Goal: Task Accomplishment & Management: Manage account settings

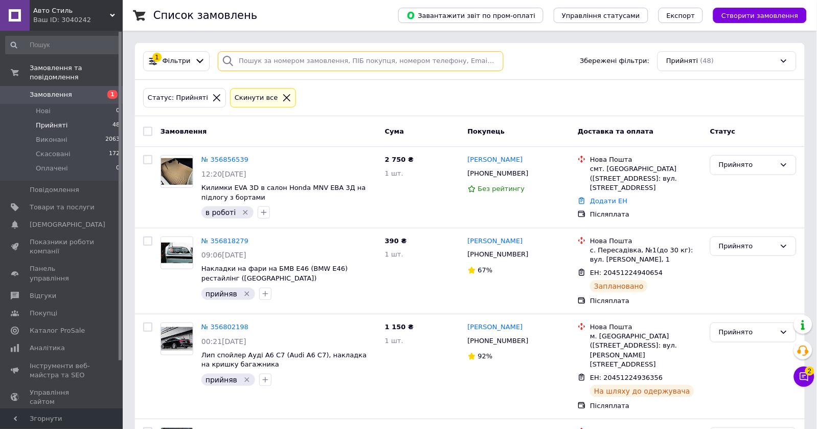
click at [300, 65] on input "search" at bounding box center [361, 61] width 286 height 20
paste input "+380505397433"
type input "+380505397433"
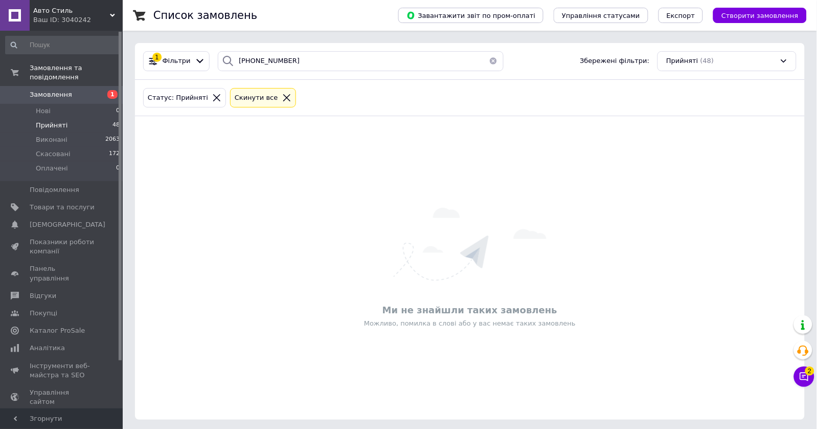
click at [67, 16] on div "Ваш ID: 3040242" at bounding box center [77, 19] width 89 height 9
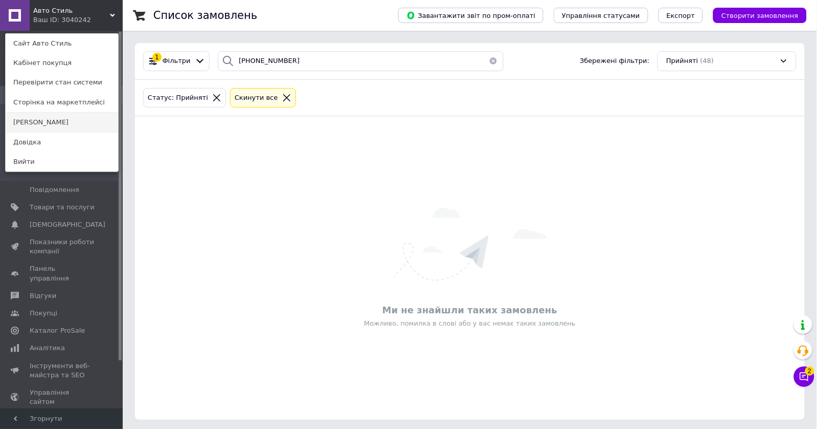
click at [53, 118] on link "[PERSON_NAME]" at bounding box center [62, 122] width 113 height 19
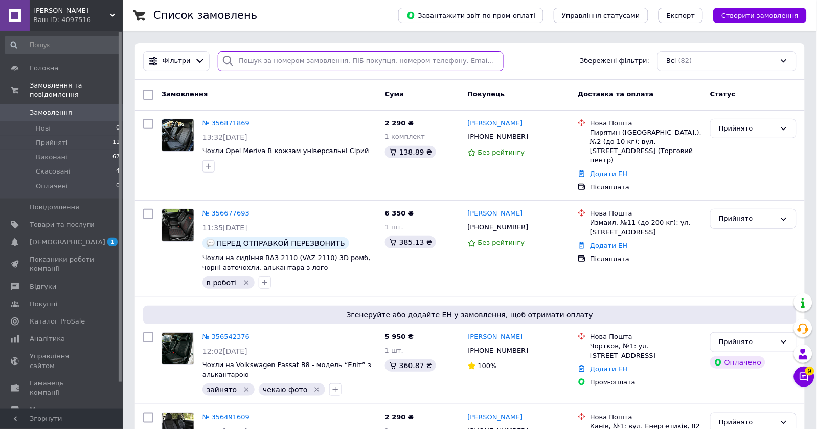
click at [325, 64] on input "search" at bounding box center [361, 61] width 286 height 20
paste input "+380505397433"
type input "+380505397433"
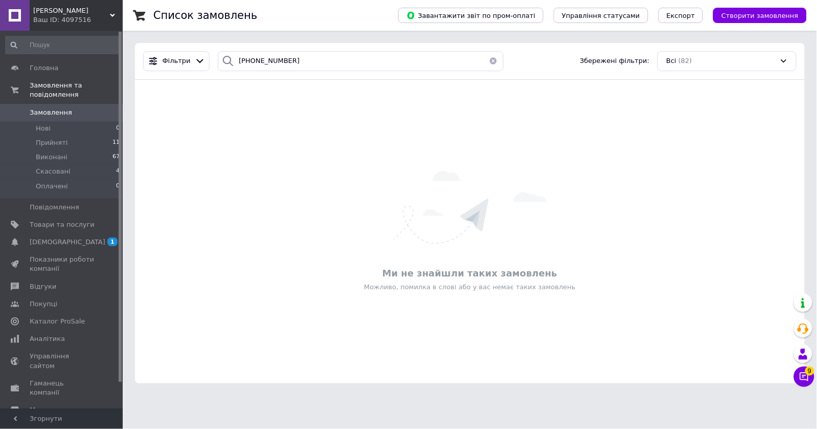
click at [77, 25] on div "Авто Стайл Ваш ID: 4097516" at bounding box center [76, 15] width 93 height 31
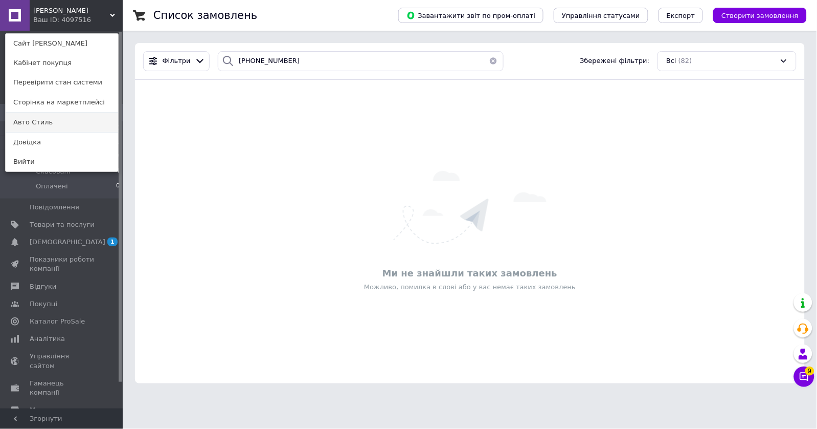
click at [52, 118] on link "Авто Стиль" at bounding box center [62, 122] width 113 height 19
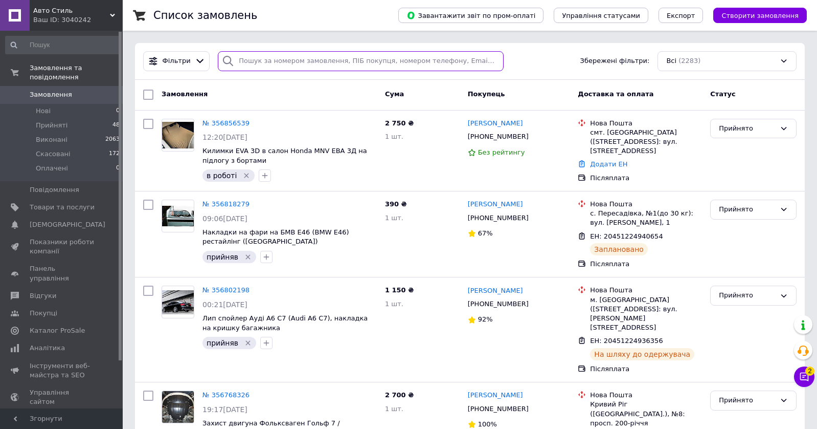
click at [266, 57] on input "search" at bounding box center [361, 61] width 286 height 20
paste input "[PHONE_NUMBER]"
type input "[PHONE_NUMBER]"
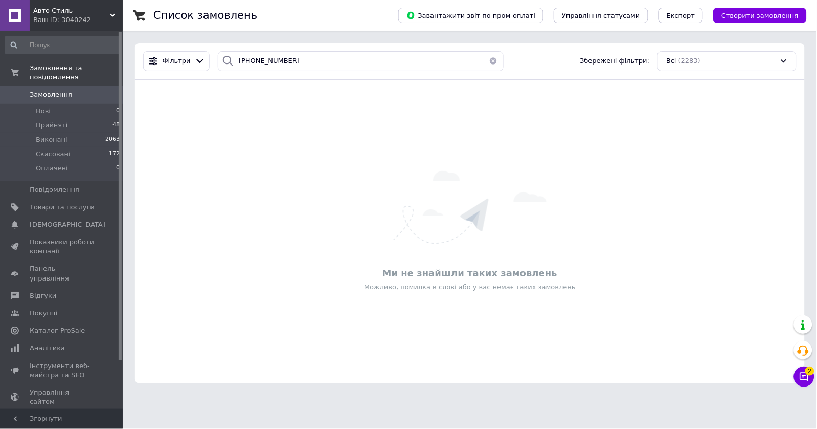
click at [75, 15] on div "Ваш ID: 3040242" at bounding box center [77, 19] width 89 height 9
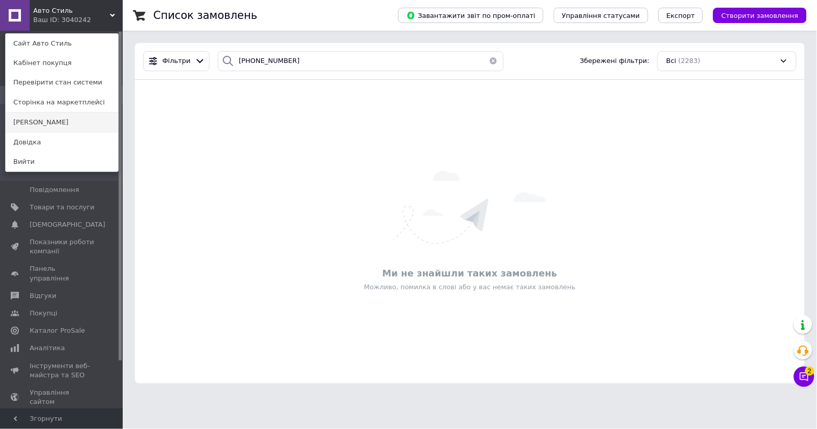
click at [43, 127] on link "[PERSON_NAME]" at bounding box center [62, 122] width 113 height 19
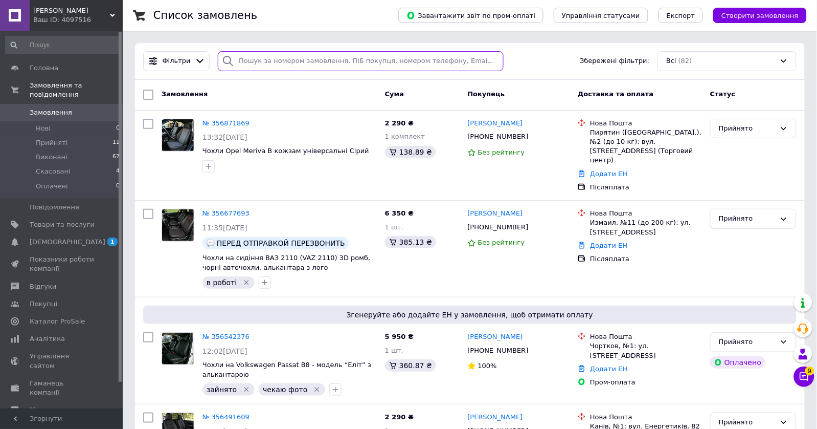
click at [278, 60] on input "search" at bounding box center [361, 61] width 286 height 20
paste input "050-539-74-33"
type input "050-539-74-33"
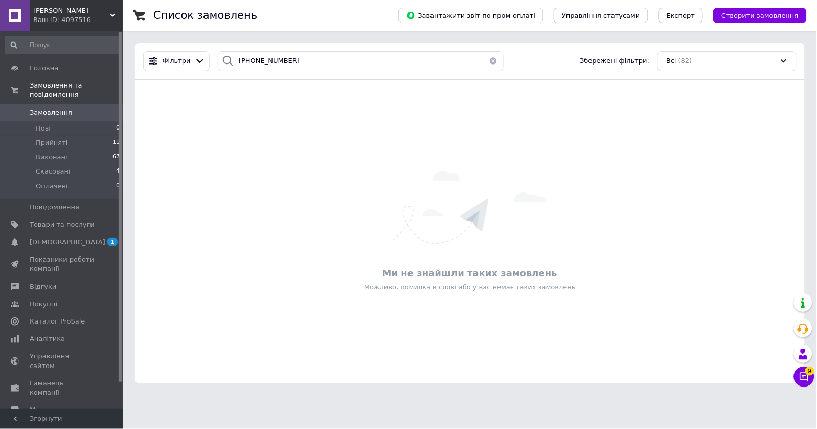
click at [51, 11] on span "[PERSON_NAME]" at bounding box center [71, 10] width 77 height 9
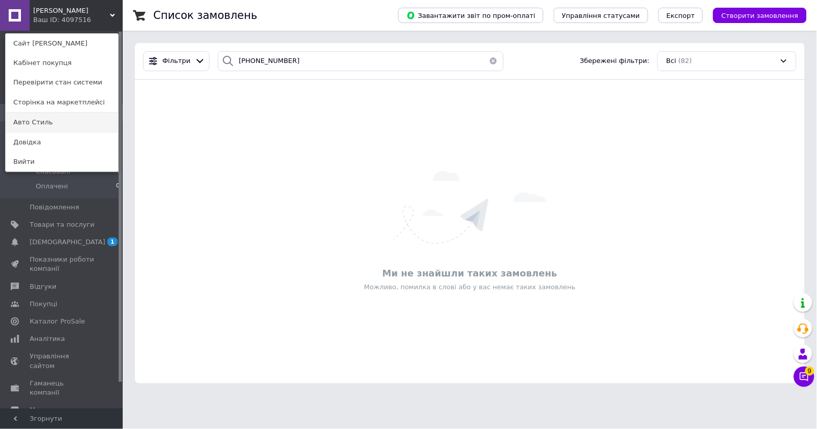
click at [50, 116] on link "Авто Стиль" at bounding box center [62, 122] width 113 height 19
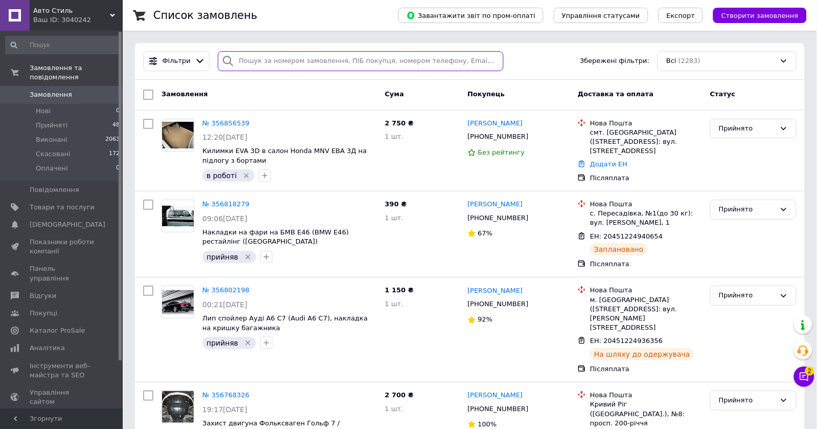
click at [290, 59] on input "search" at bounding box center [361, 61] width 286 height 20
paste input "[PHONE_NUMBER]"
type input "[PHONE_NUMBER]"
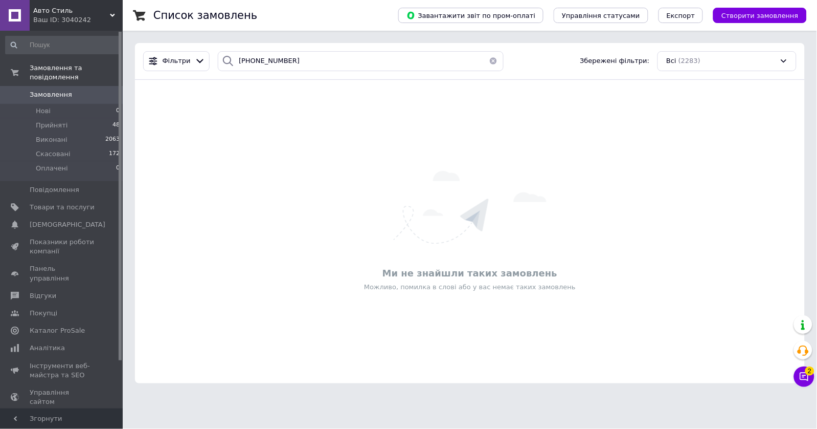
click at [46, 23] on div "Ваш ID: 3040242" at bounding box center [77, 19] width 89 height 9
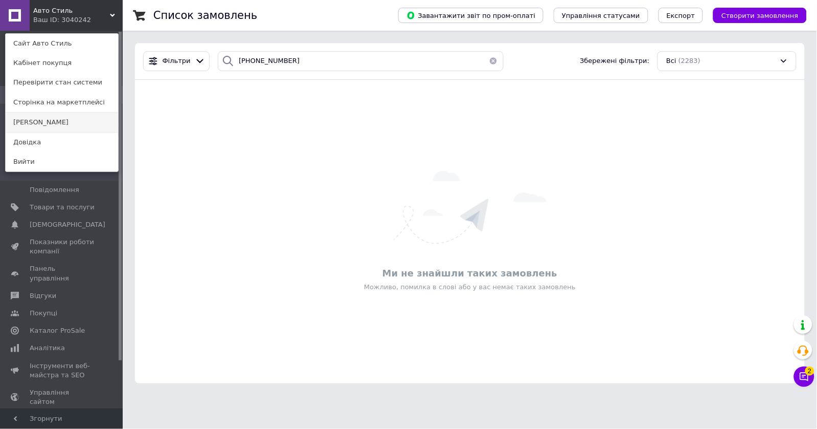
click at [74, 117] on link "[PERSON_NAME]" at bounding box center [62, 122] width 113 height 19
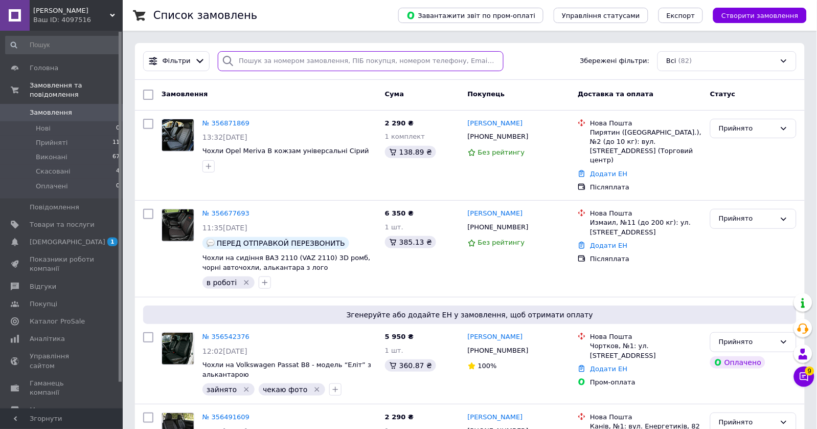
click at [292, 52] on input "search" at bounding box center [361, 61] width 286 height 20
paste input "+380680653373"
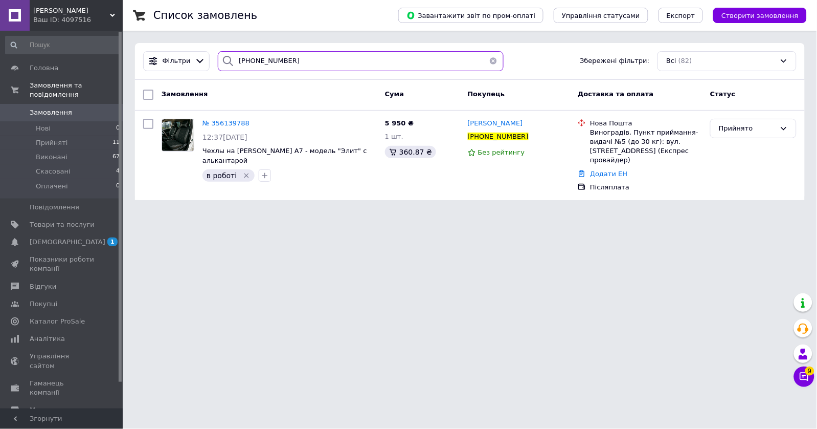
click at [251, 60] on input "+380680653373" at bounding box center [361, 61] width 286 height 20
paste input "201931"
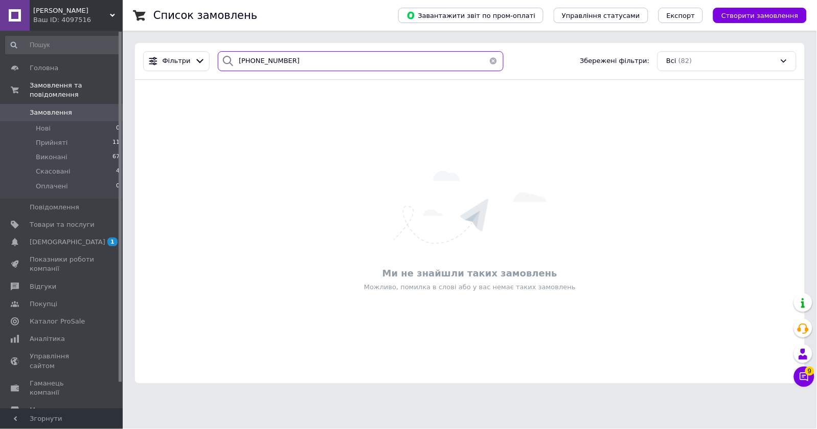
type input "+380682019313"
click at [87, 18] on div "Ваш ID: 4097516" at bounding box center [77, 19] width 89 height 9
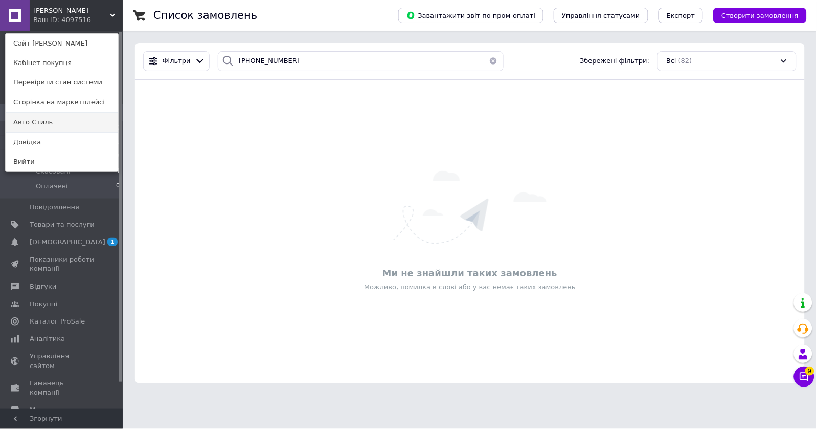
click at [63, 118] on link "Авто Стиль" at bounding box center [62, 122] width 113 height 19
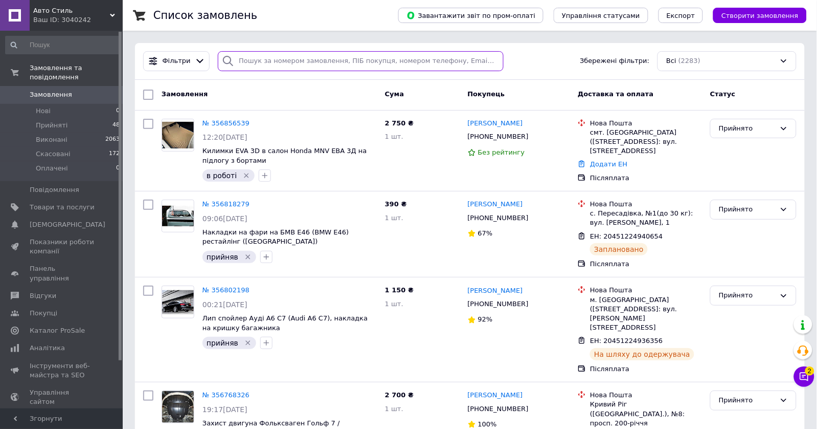
click at [288, 61] on input "search" at bounding box center [361, 61] width 286 height 20
paste input "+380682019313"
type input "+380682019313"
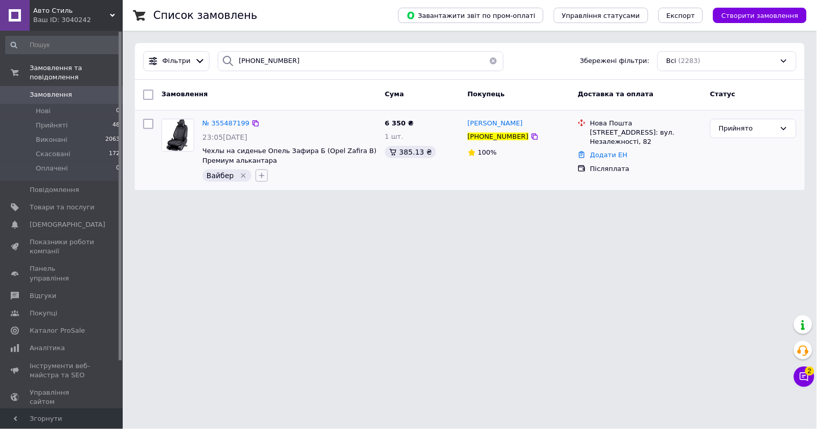
click at [263, 173] on icon "button" at bounding box center [262, 175] width 8 height 8
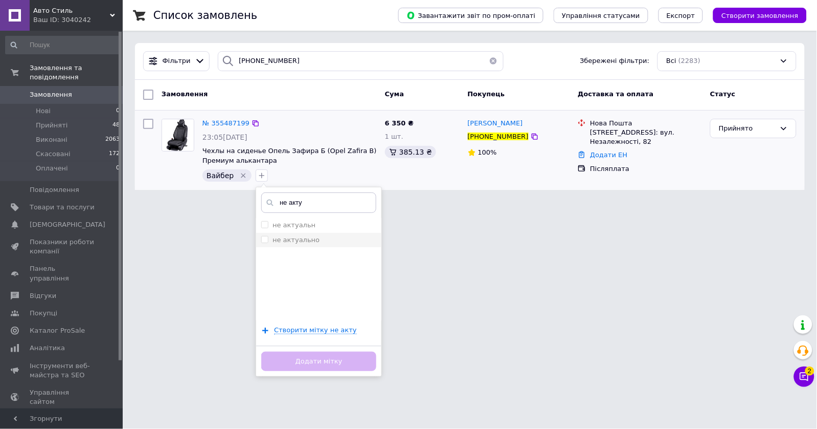
type input "не акту"
click at [285, 237] on label "не актуально" at bounding box center [296, 240] width 47 height 8
checkbox input "true"
click at [307, 356] on button "Додати мітку" at bounding box center [318, 361] width 115 height 20
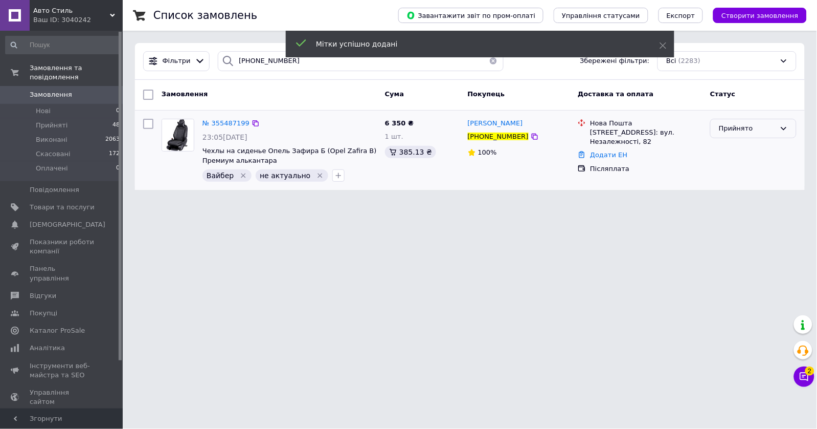
click at [728, 120] on div "Прийнято" at bounding box center [753, 129] width 86 height 20
click at [733, 165] on li "Скасовано" at bounding box center [753, 168] width 85 height 19
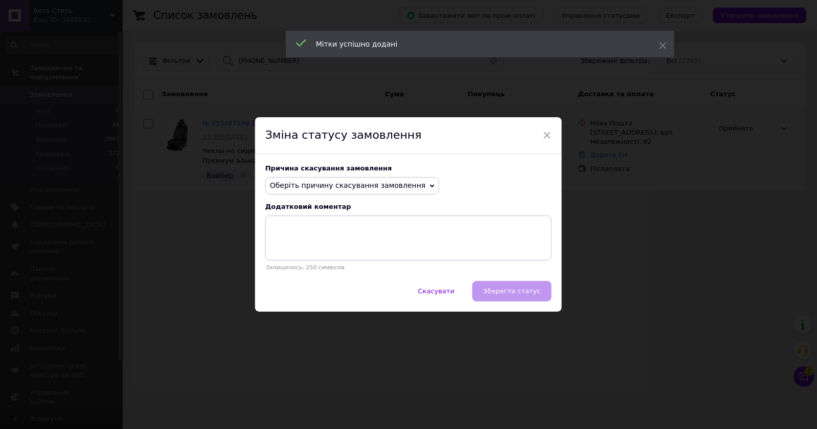
click at [360, 189] on span "Оберіть причину скасування замовлення" at bounding box center [348, 185] width 156 height 8
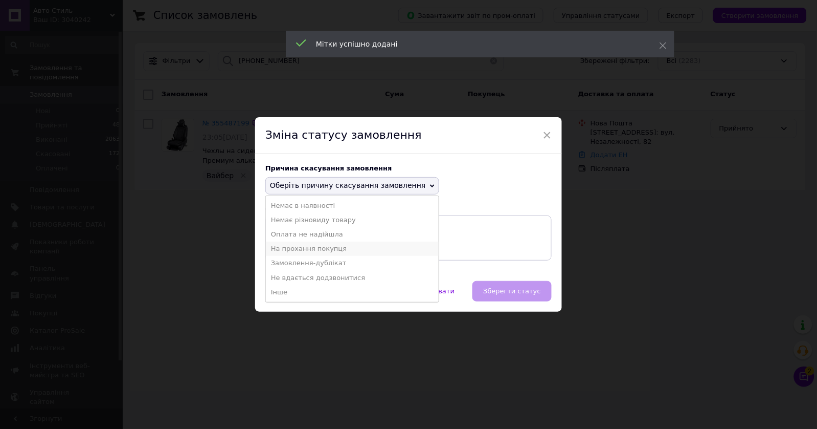
click at [322, 246] on li "На прохання покупця" at bounding box center [352, 248] width 173 height 14
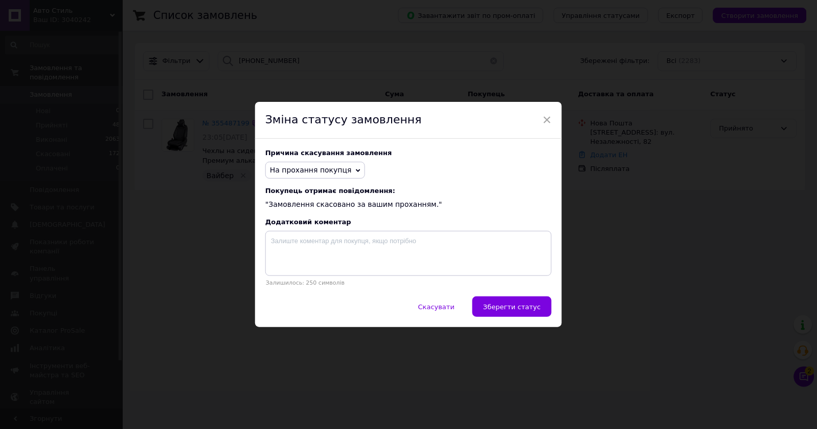
click at [487, 301] on button "Зберегти статус" at bounding box center [512, 306] width 79 height 20
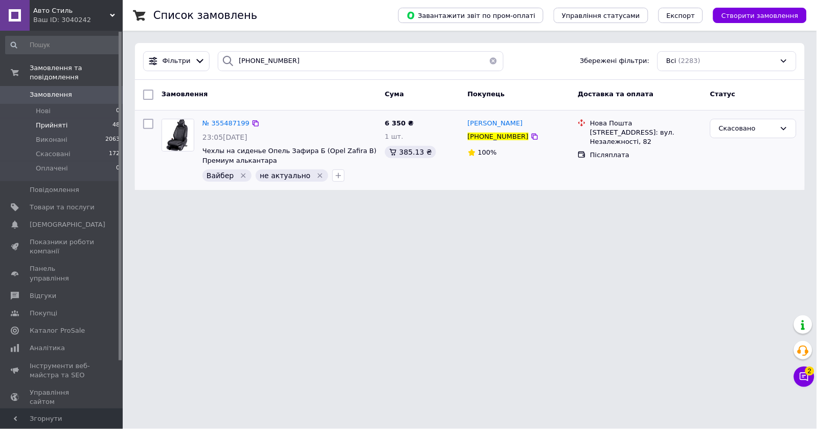
click at [64, 121] on span "Прийняті" at bounding box center [52, 125] width 32 height 9
